Goal: Find specific page/section

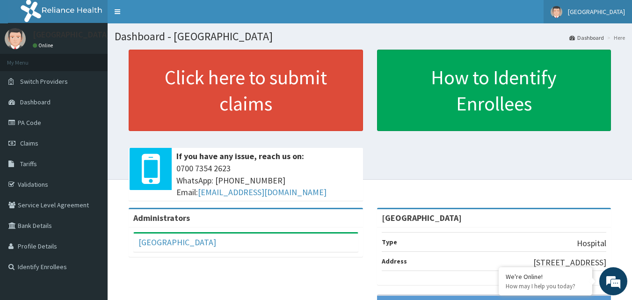
drag, startPoint x: 439, startPoint y: 43, endPoint x: 581, endPoint y: 12, distance: 145.5
click at [581, 12] on span "[GEOGRAPHIC_DATA]" at bounding box center [595, 11] width 57 height 8
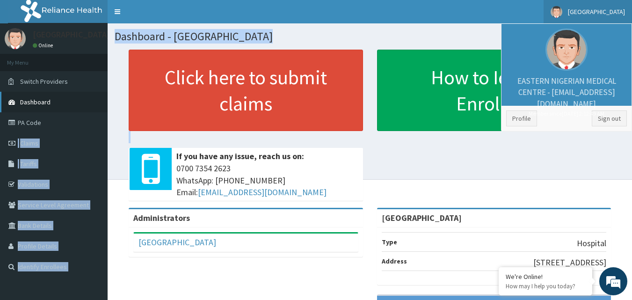
drag, startPoint x: 129, startPoint y: 149, endPoint x: 86, endPoint y: 112, distance: 56.7
click at [86, 112] on div "R EL Toggle navigation [GEOGRAPHIC_DATA] EASTERN NIGERIAN MEDICAL CENTRE - [EMA…" at bounding box center [316, 222] width 632 height 444
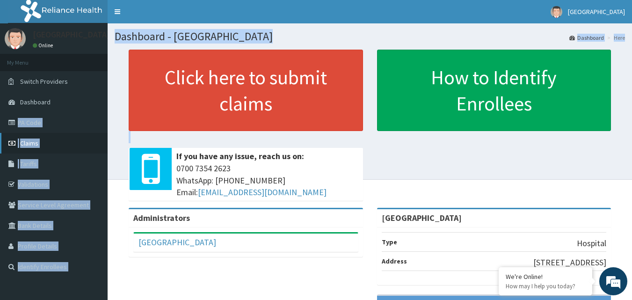
click at [79, 149] on link "Claims" at bounding box center [54, 143] width 108 height 21
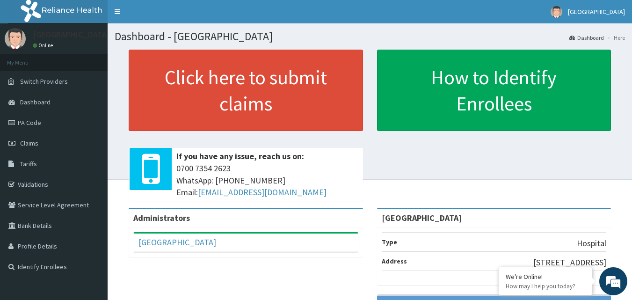
click at [41, 183] on link "Validations" at bounding box center [54, 184] width 108 height 21
